Goal: Information Seeking & Learning: Learn about a topic

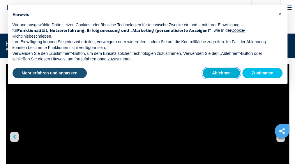
click at [222, 72] on button "Ablehnen" at bounding box center [221, 73] width 37 height 10
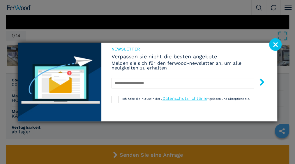
scroll to position [194, 0]
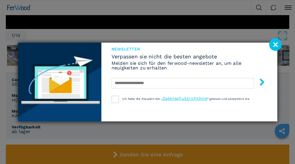
click at [277, 45] on image at bounding box center [275, 44] width 13 height 13
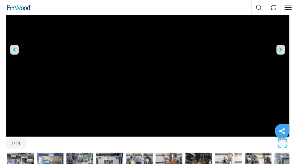
scroll to position [85, 0]
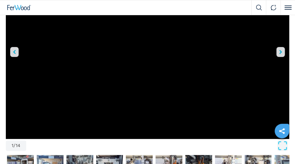
click at [283, 51] on button "right-button" at bounding box center [280, 52] width 8 height 10
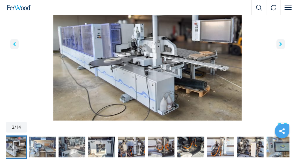
scroll to position [77, 0]
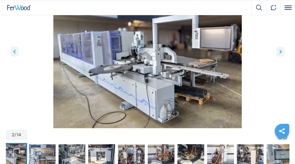
click at [283, 51] on button "right-button" at bounding box center [280, 52] width 8 height 10
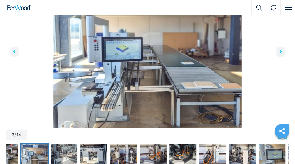
click at [281, 52] on icon "right-button" at bounding box center [280, 51] width 3 height 4
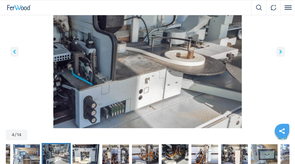
click at [281, 52] on icon "right-button" at bounding box center [280, 51] width 3 height 4
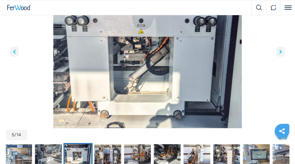
click at [281, 52] on icon "right-button" at bounding box center [280, 51] width 3 height 4
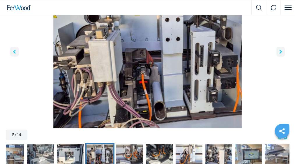
click at [281, 52] on icon "right-button" at bounding box center [280, 51] width 3 height 4
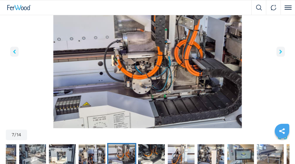
click at [281, 52] on icon "right-button" at bounding box center [280, 51] width 3 height 4
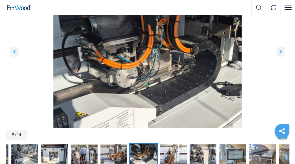
click at [281, 52] on icon "right-button" at bounding box center [280, 51] width 3 height 4
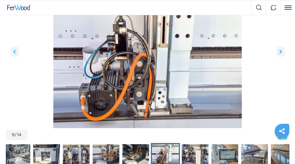
click at [281, 52] on icon "right-button" at bounding box center [280, 51] width 3 height 4
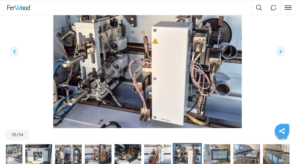
click at [281, 52] on icon "right-button" at bounding box center [280, 51] width 3 height 4
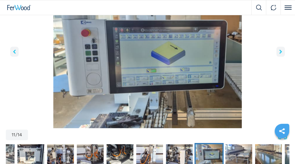
click at [281, 52] on icon "right-button" at bounding box center [280, 51] width 3 height 4
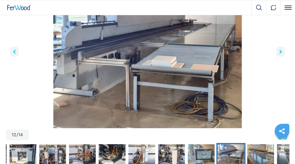
click at [281, 52] on icon "right-button" at bounding box center [280, 51] width 3 height 4
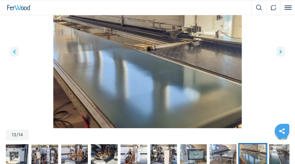
click at [281, 52] on icon "right-button" at bounding box center [280, 51] width 3 height 4
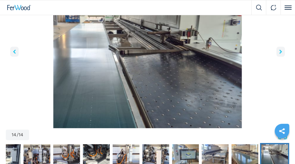
click at [281, 52] on icon "right-button" at bounding box center [280, 51] width 3 height 4
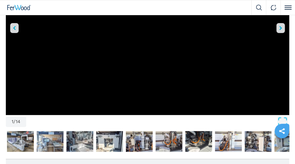
scroll to position [108, 0]
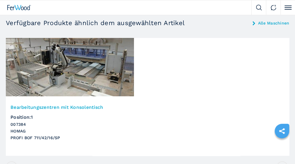
scroll to position [786, 0]
